Goal: Information Seeking & Learning: Learn about a topic

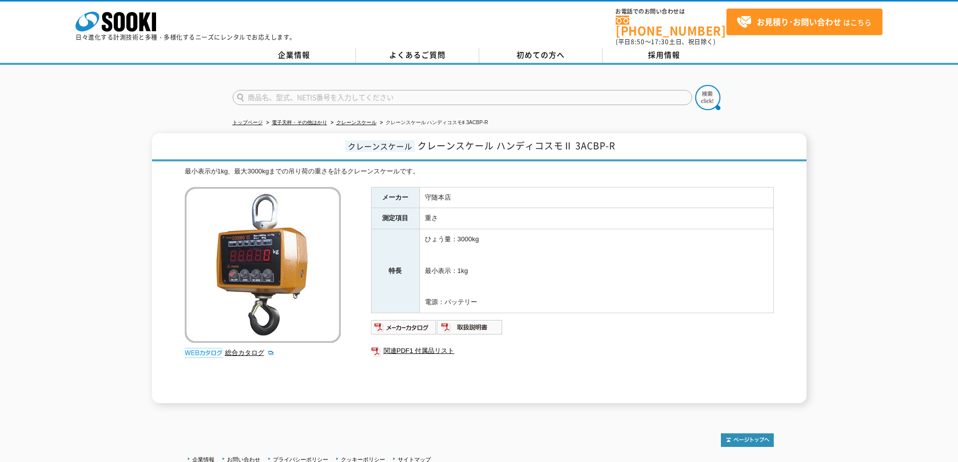
click at [347, 141] on span "クレーンスケール" at bounding box center [379, 146] width 69 height 12
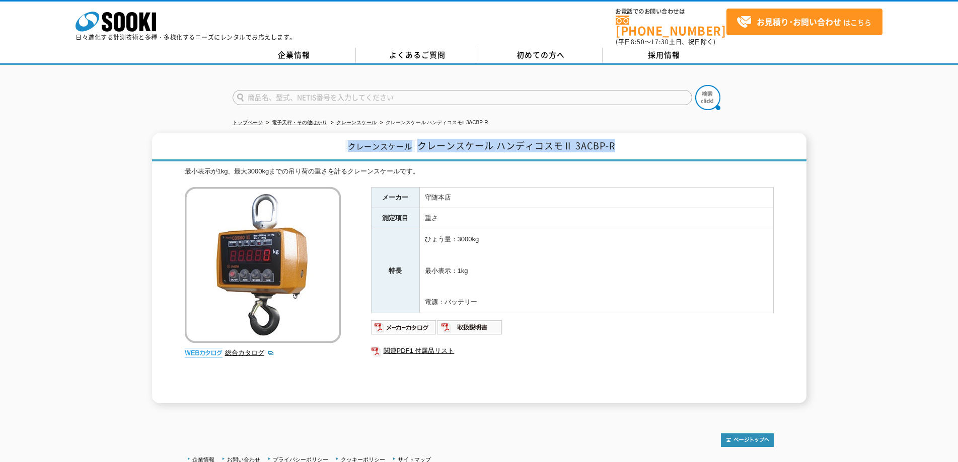
drag, startPoint x: 347, startPoint y: 141, endPoint x: 617, endPoint y: 138, distance: 270.3
click at [617, 138] on h1 "クレーンスケール クレーンスケール ハンディコスモⅡ 3ACBP-R" at bounding box center [479, 147] width 654 height 28
copy h1 "クレーンスケール クレーンスケール ハンディコスモⅡ 3ACBP-R"
